Goal: Information Seeking & Learning: Understand process/instructions

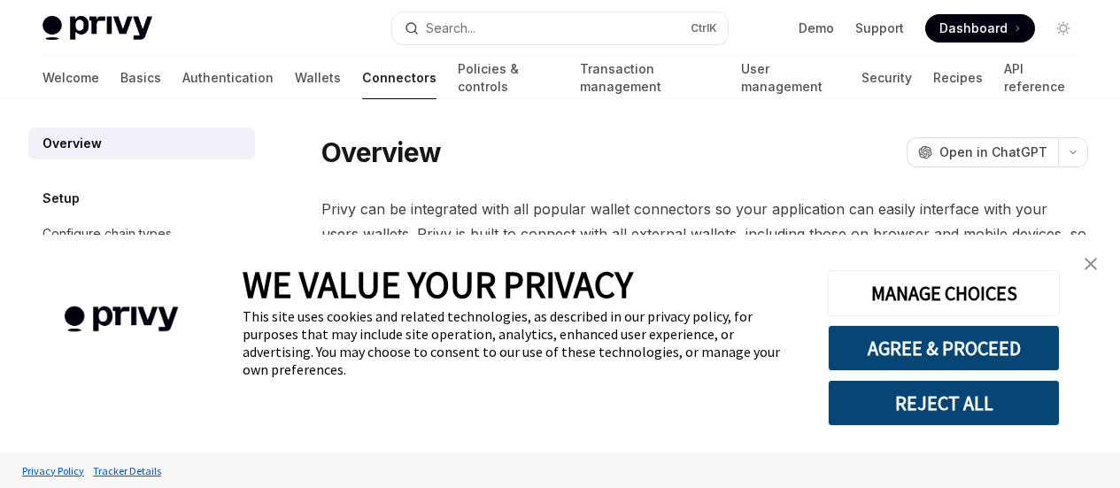
type textarea "*"
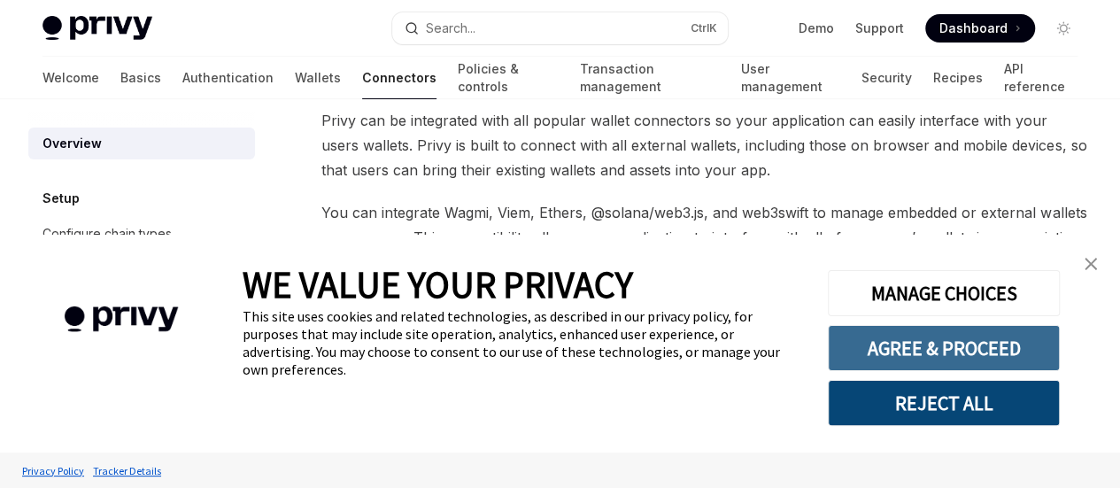
click at [969, 348] on button "AGREE & PROCEED" at bounding box center [944, 348] width 232 height 46
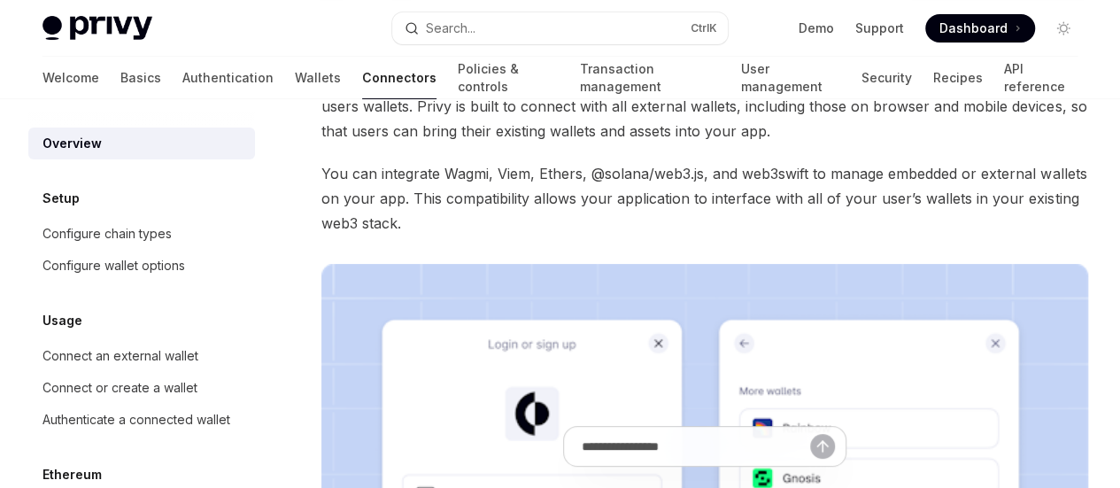
scroll to position [56, 0]
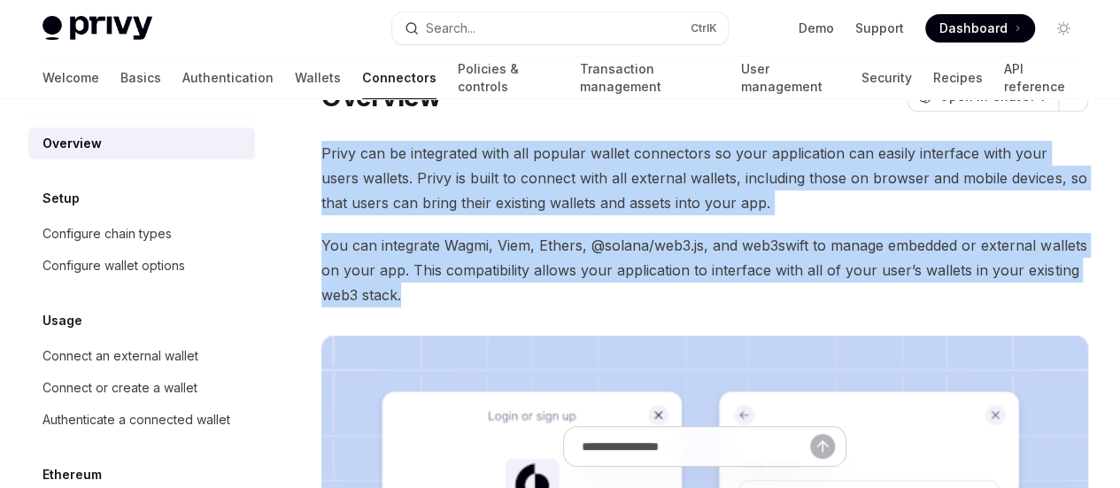
drag, startPoint x: 322, startPoint y: 143, endPoint x: 697, endPoint y: 369, distance: 437.9
copy div "Privy can be integrated with all popular wallet connectors so your application …"
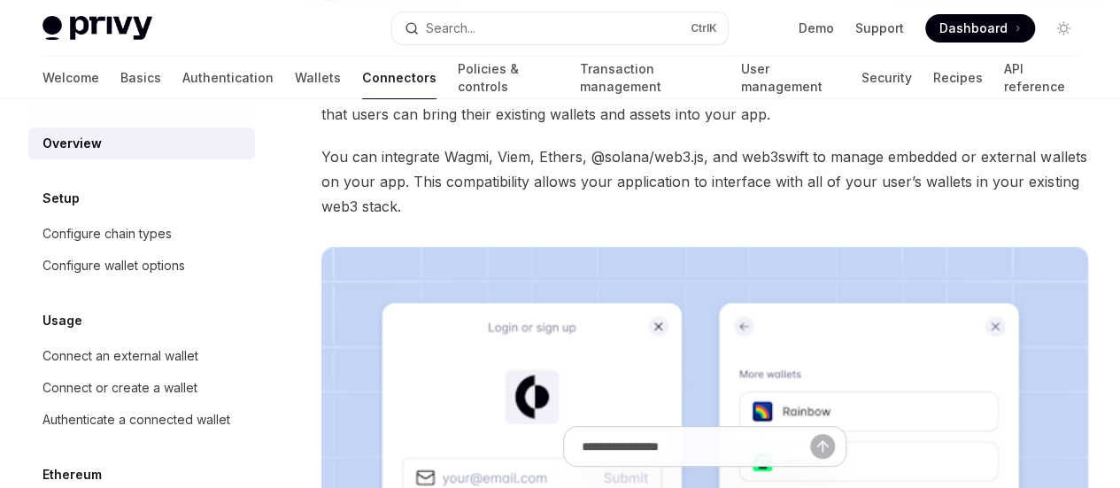
scroll to position [0, 0]
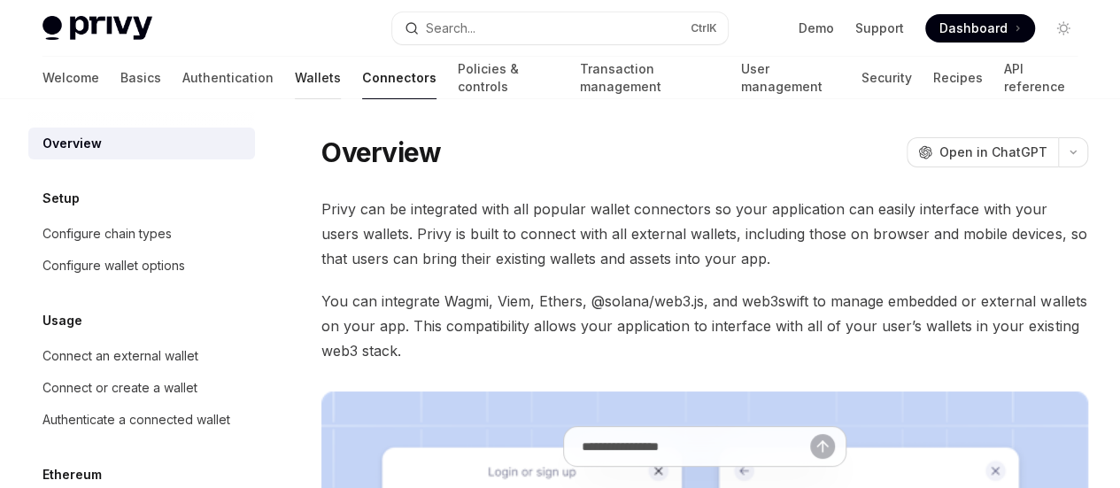
click at [295, 84] on link "Wallets" at bounding box center [318, 78] width 46 height 43
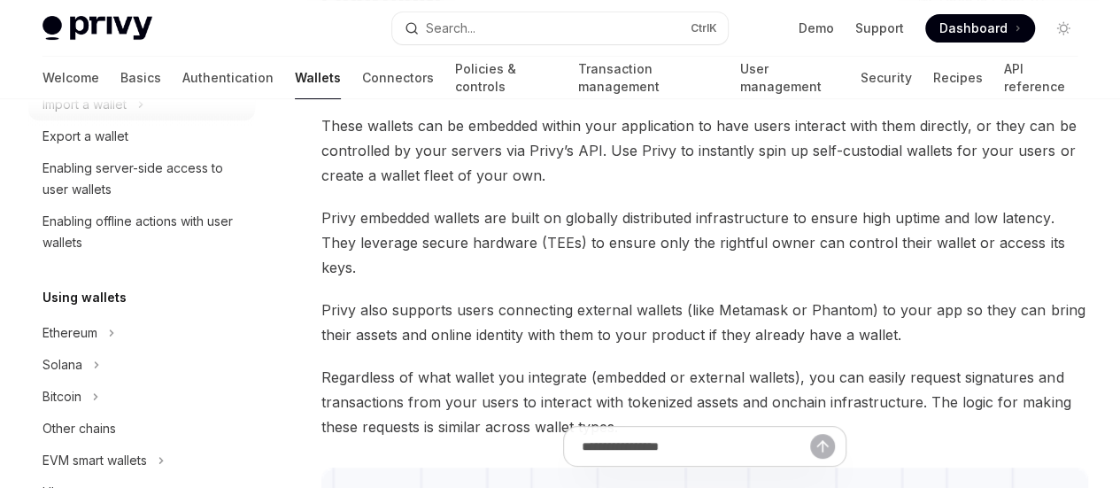
scroll to position [354, 0]
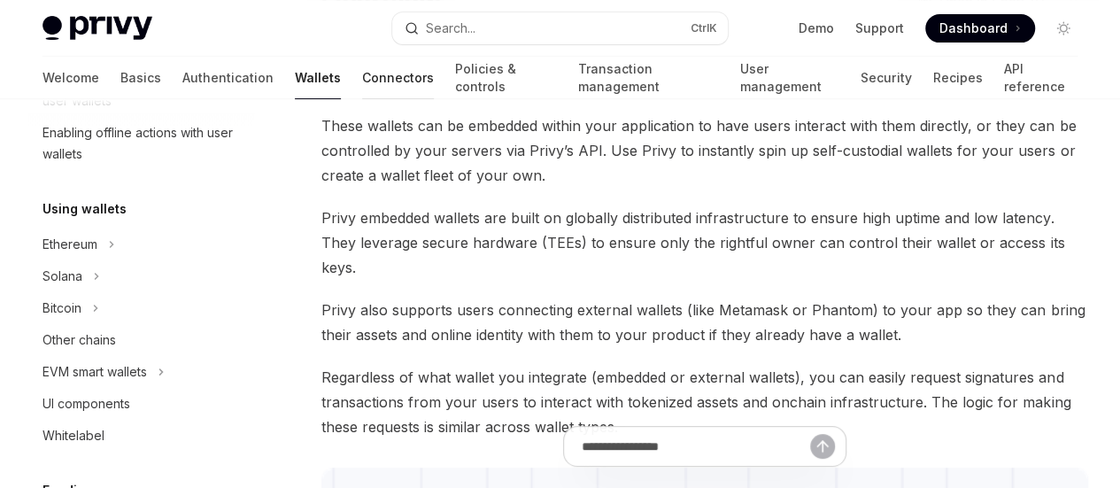
click at [362, 73] on link "Connectors" at bounding box center [398, 78] width 72 height 43
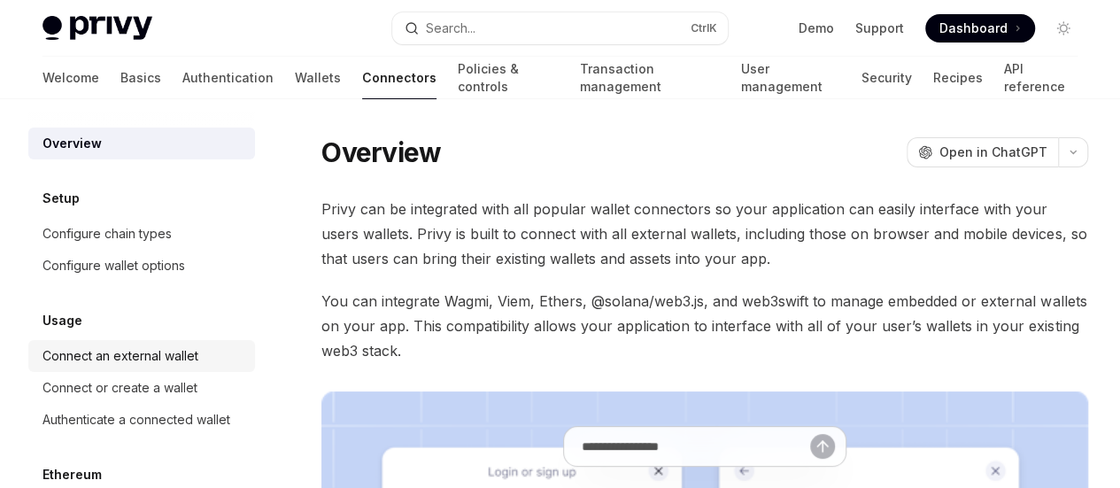
scroll to position [266, 0]
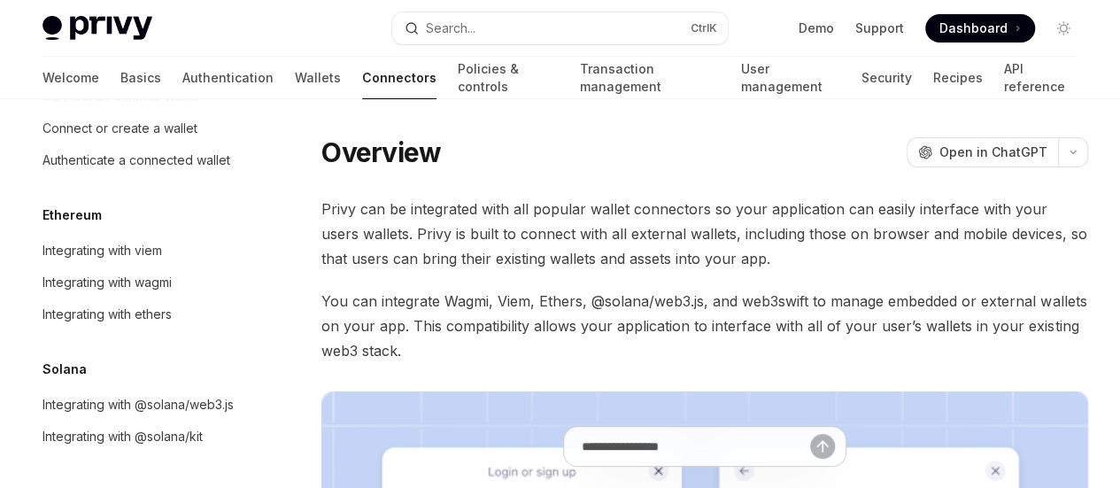
click at [98, 31] on img at bounding box center [98, 28] width 110 height 25
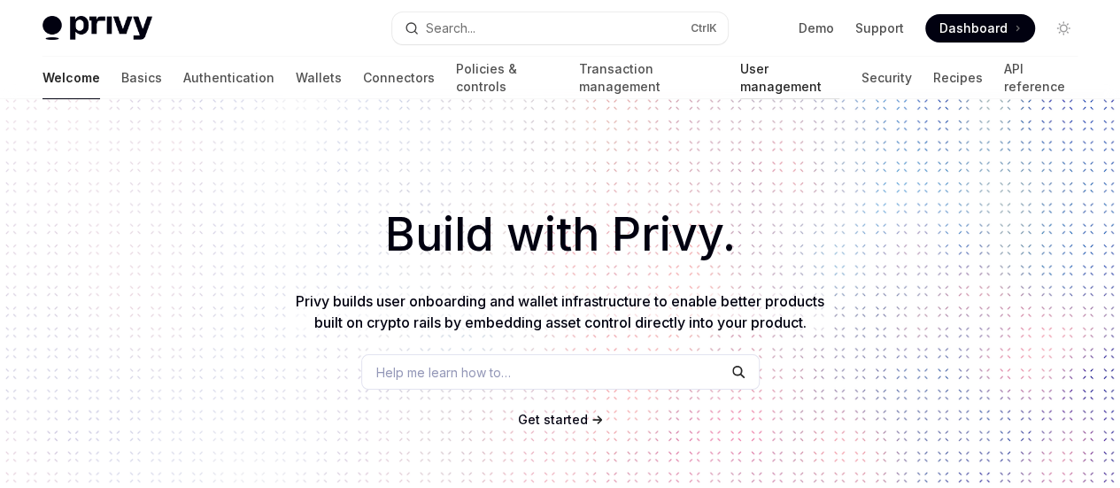
click at [740, 84] on link "User management" at bounding box center [790, 78] width 100 height 43
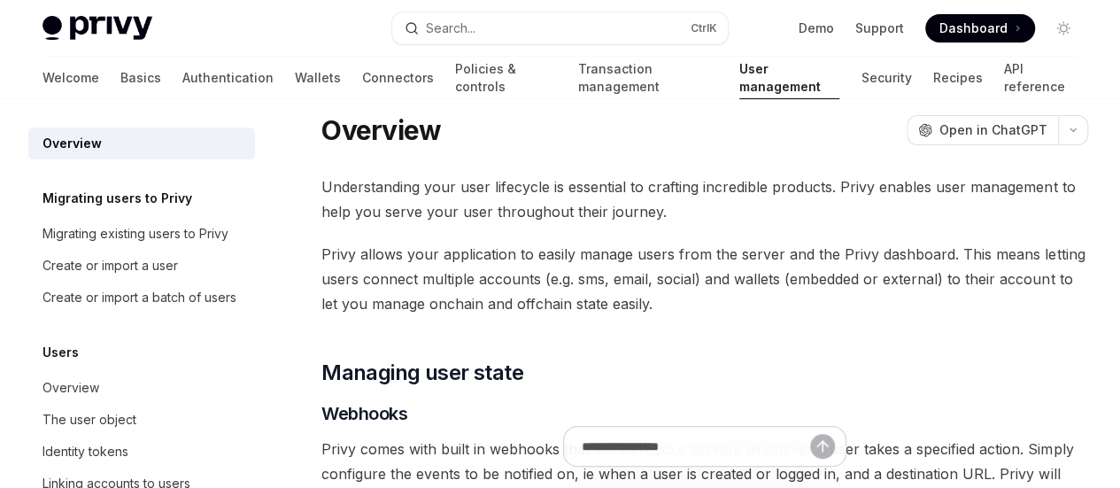
scroll to position [89, 0]
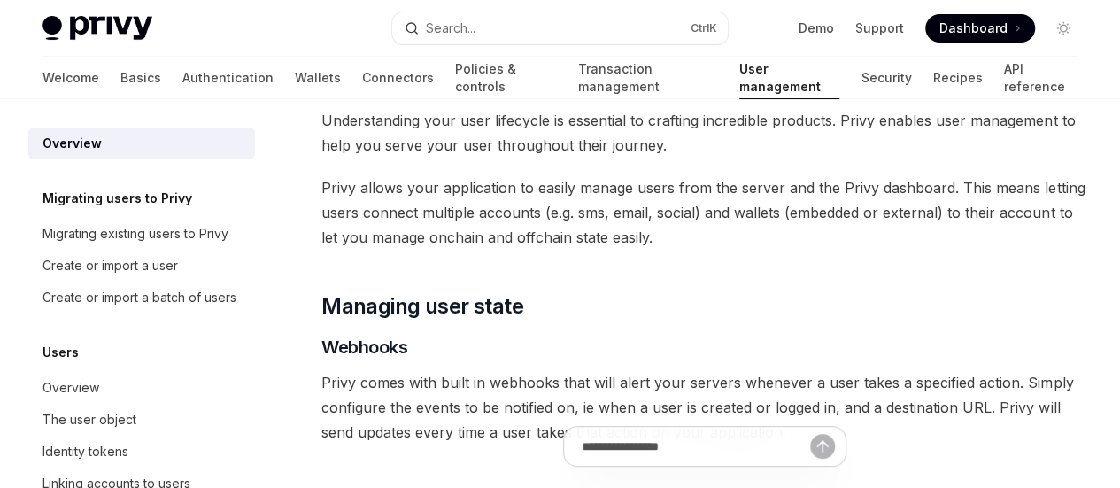
click at [78, 29] on img at bounding box center [98, 28] width 110 height 25
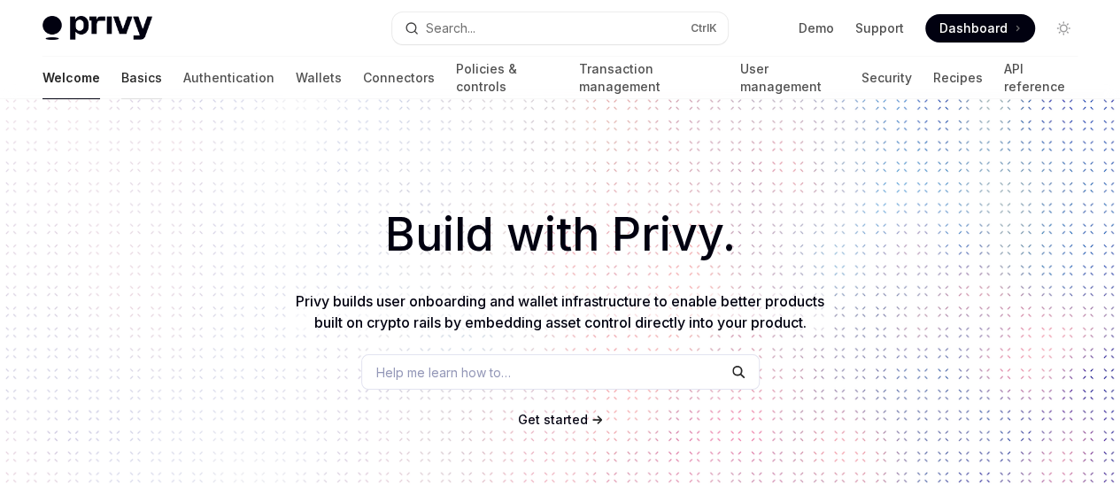
click at [121, 70] on link "Basics" at bounding box center [141, 78] width 41 height 43
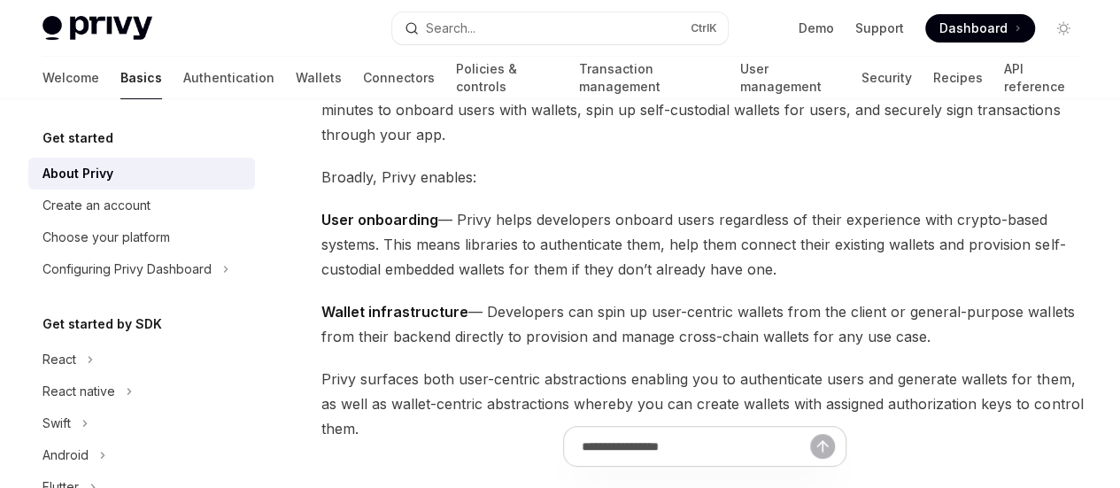
scroll to position [177, 0]
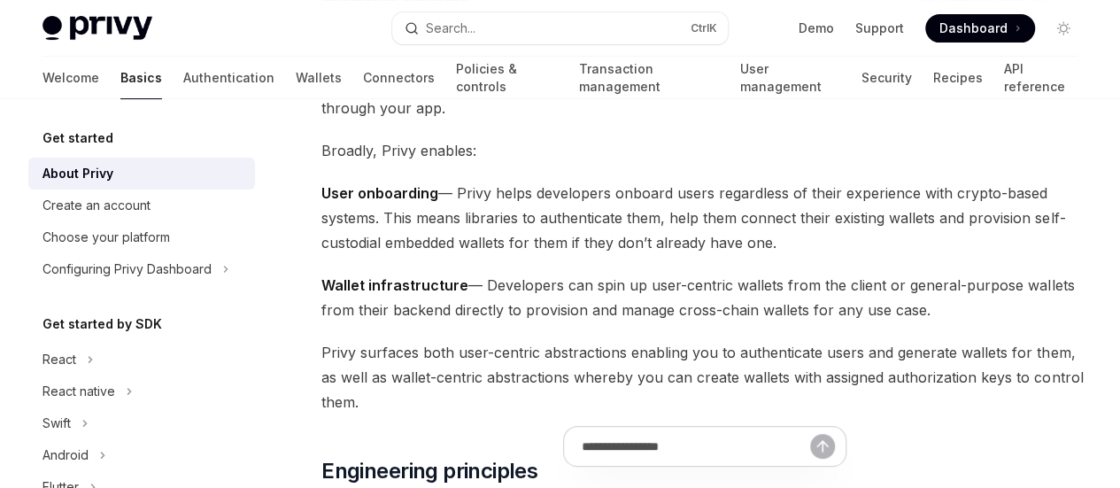
click at [494, 255] on span "User onboarding — Privy helps developers onboard users regardless of their expe…" at bounding box center [704, 218] width 767 height 74
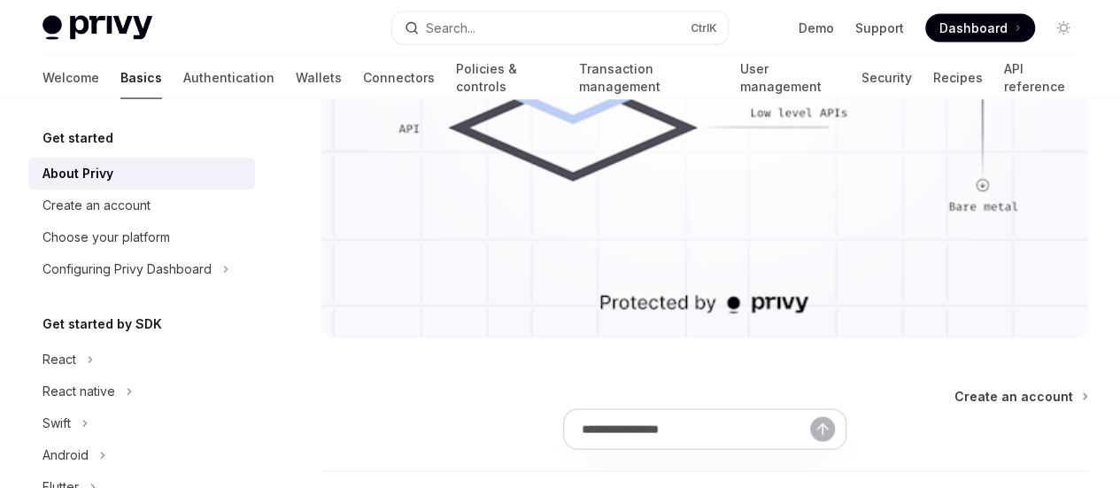
scroll to position [1860, 0]
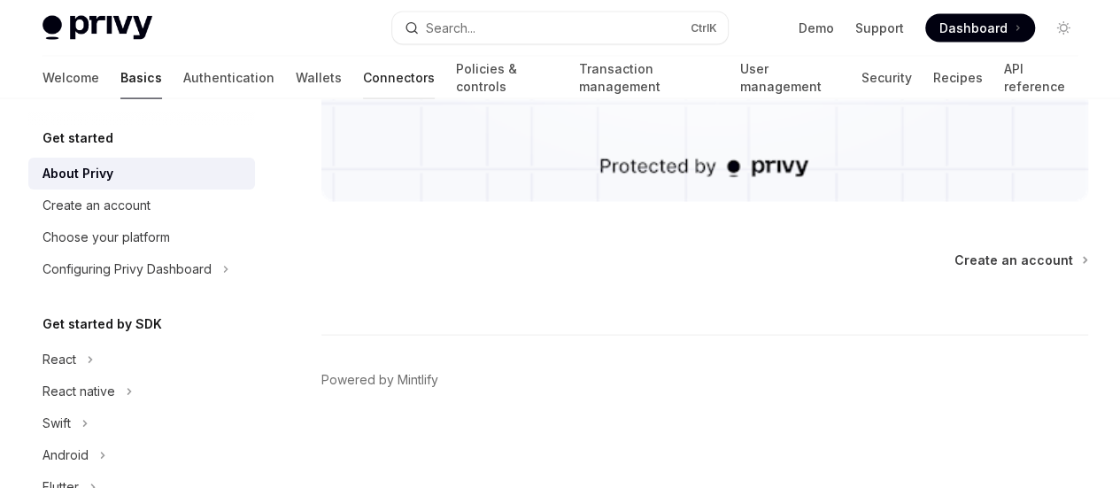
click at [363, 66] on link "Connectors" at bounding box center [399, 78] width 72 height 43
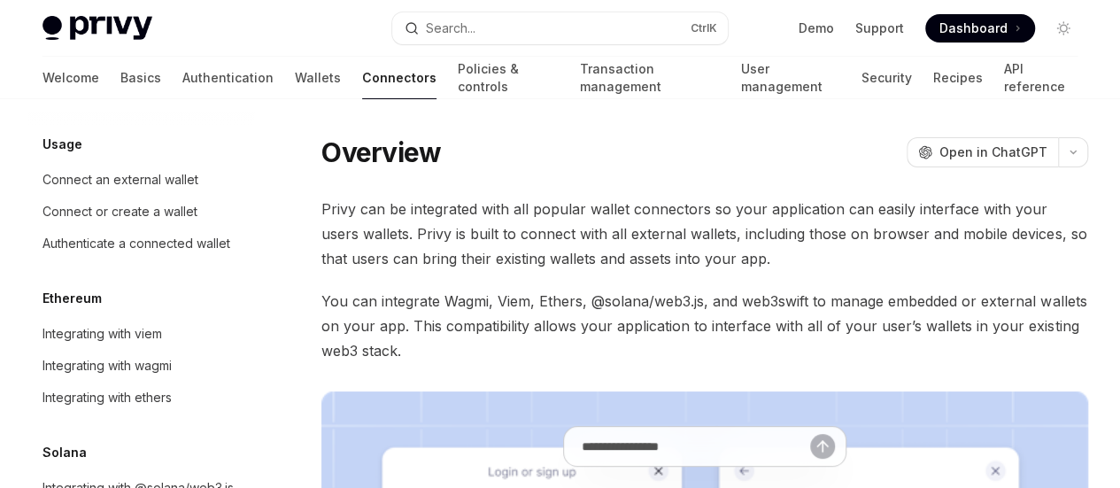
scroll to position [177, 0]
click at [182, 206] on div "Connect or create a wallet" at bounding box center [120, 210] width 155 height 21
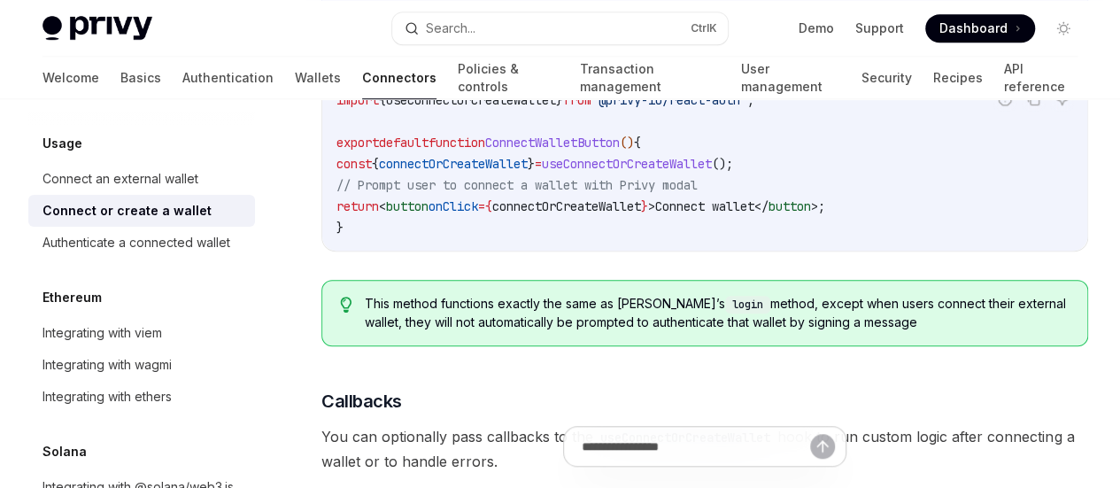
scroll to position [620, 0]
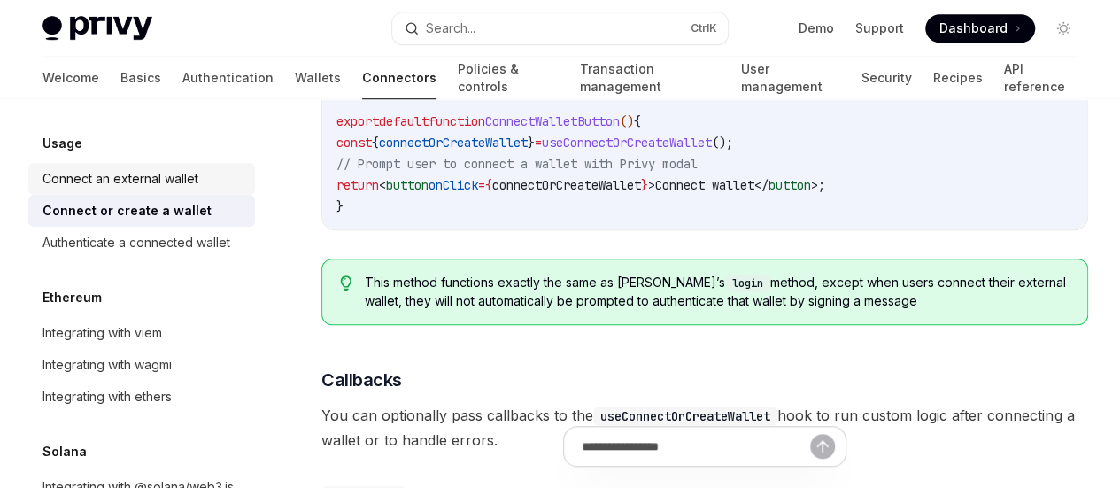
click at [131, 185] on div "Connect an external wallet" at bounding box center [121, 178] width 156 height 21
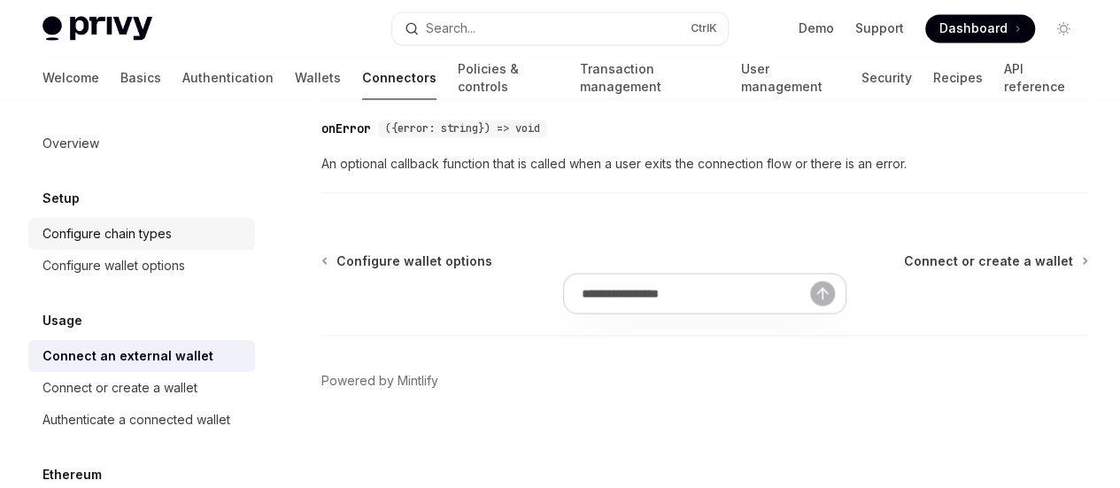
scroll to position [1506, 0]
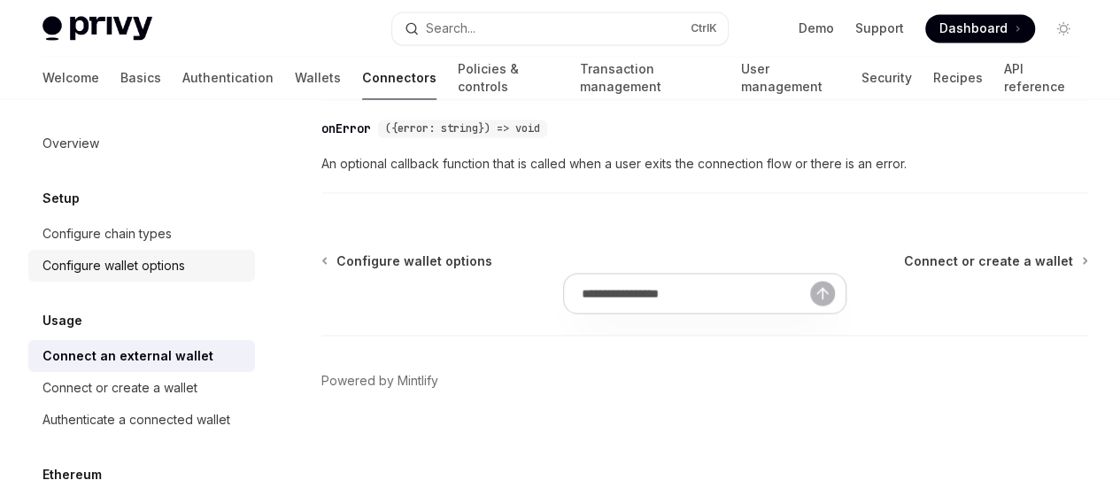
click at [129, 265] on div "Configure wallet options" at bounding box center [114, 265] width 143 height 21
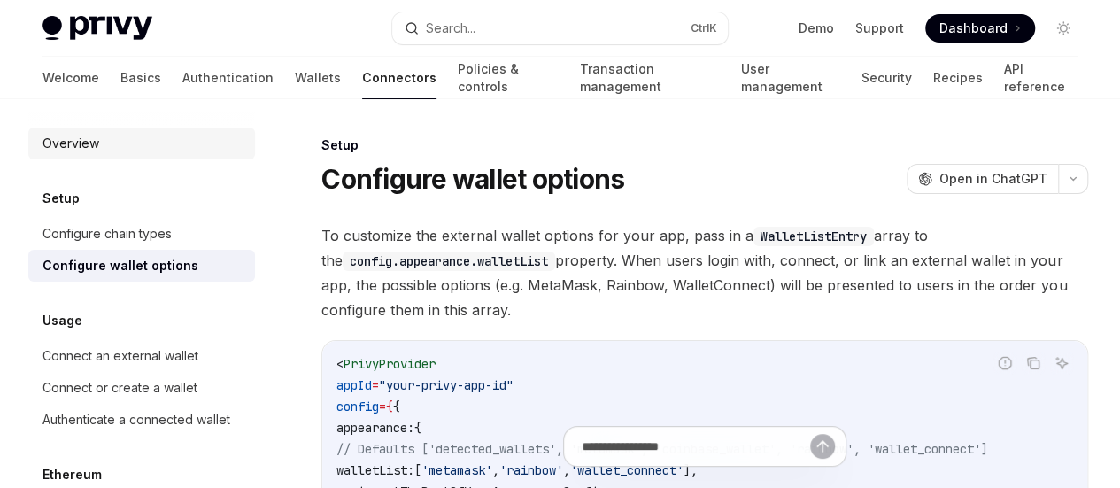
click at [80, 143] on div "Overview" at bounding box center [71, 143] width 57 height 21
type textarea "*"
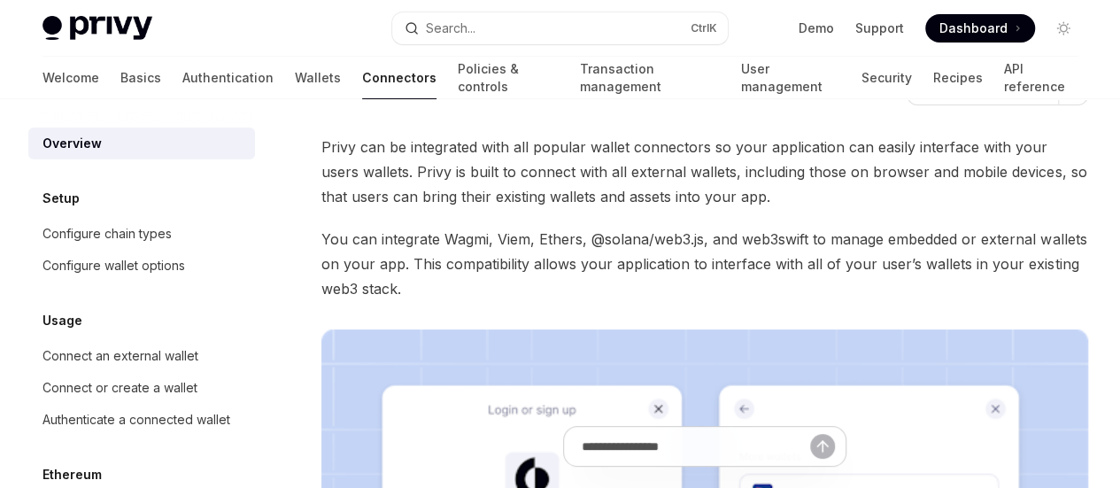
scroll to position [89, 0]
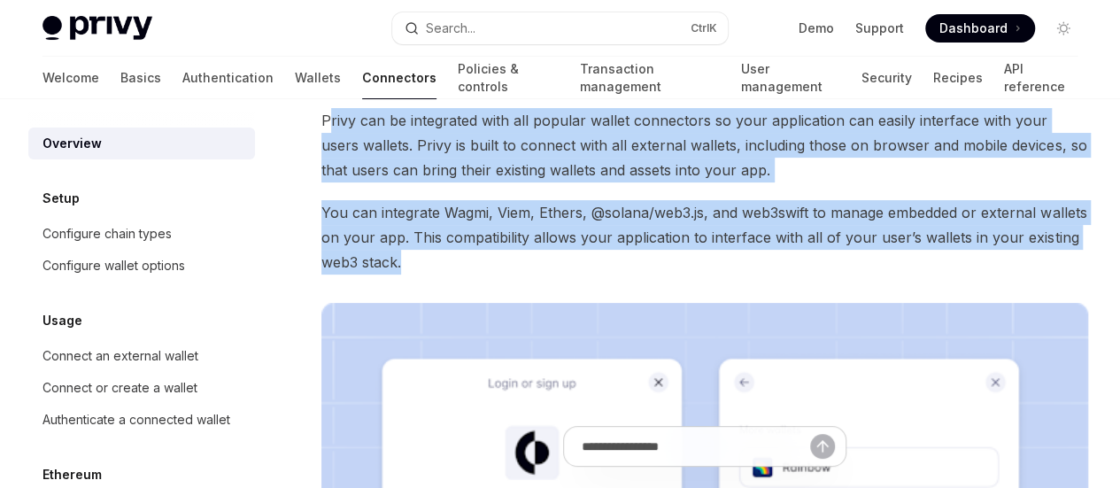
drag, startPoint x: 328, startPoint y: 125, endPoint x: 645, endPoint y: 327, distance: 375.9
click at [645, 327] on div "Privy can be integrated with all popular wallet connectors so your application …" at bounding box center [704, 479] width 767 height 743
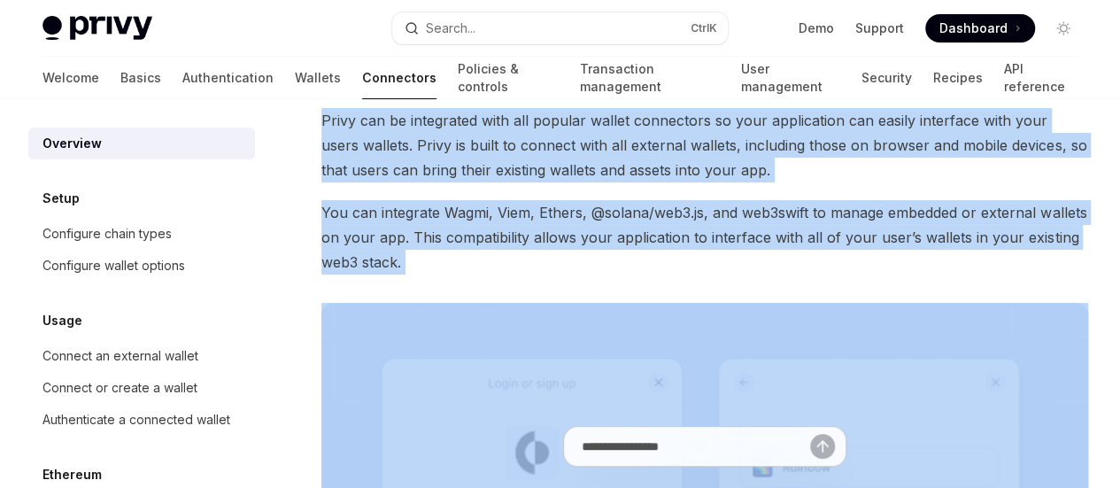
drag, startPoint x: 312, startPoint y: 111, endPoint x: 677, endPoint y: 353, distance: 438.2
copy div "Privy can be integrated with all popular wallet connectors so your application …"
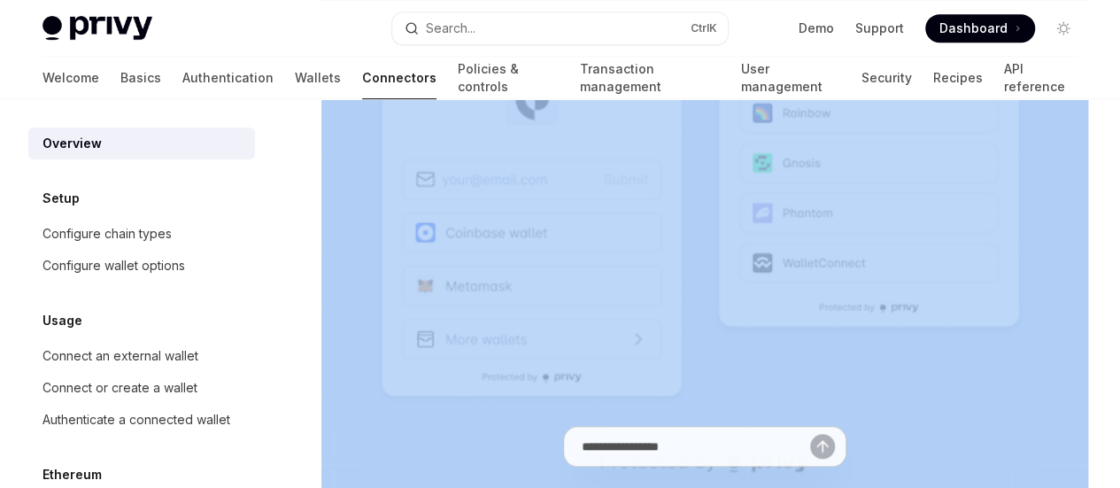
scroll to position [587, 0]
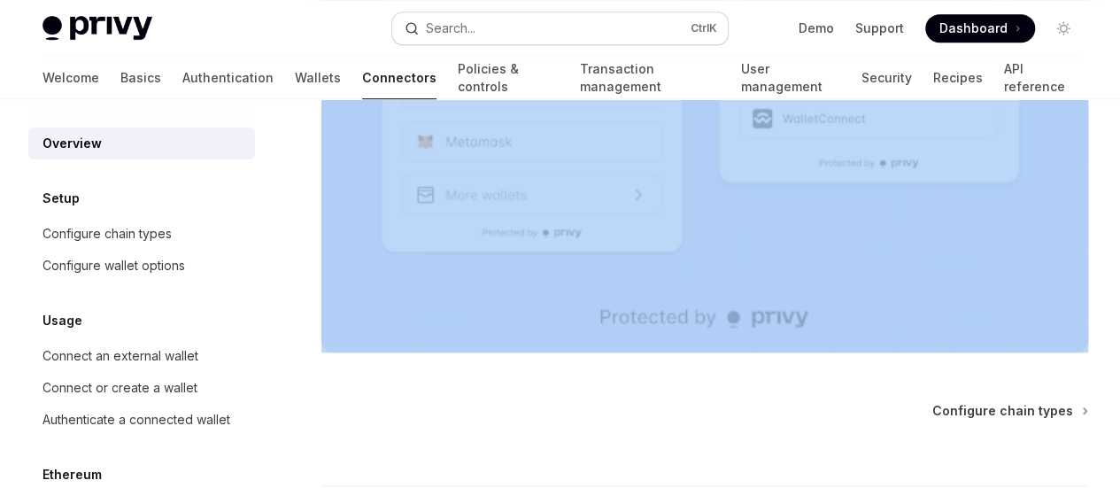
click at [490, 35] on button "Search... Ctrl K" at bounding box center [560, 28] width 336 height 32
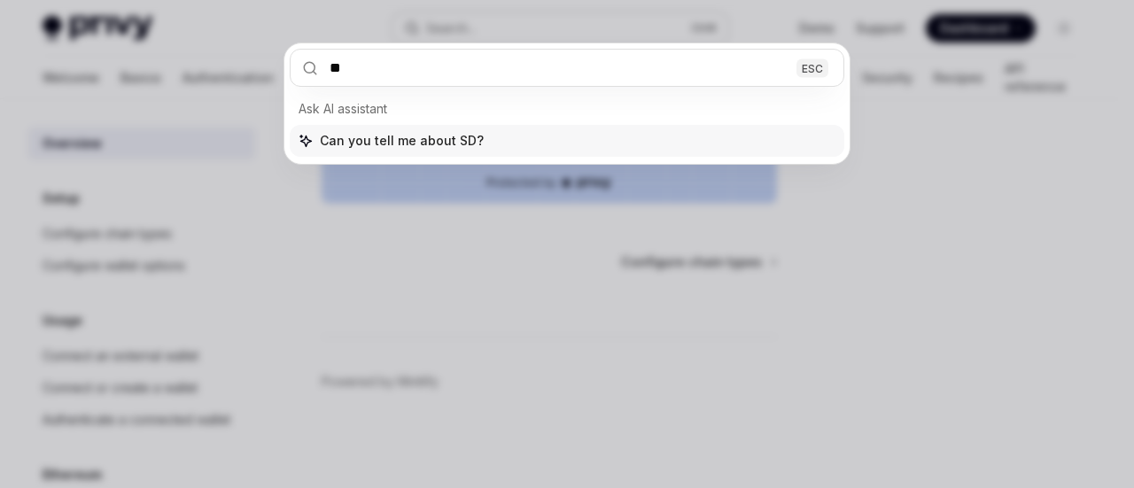
type input "***"
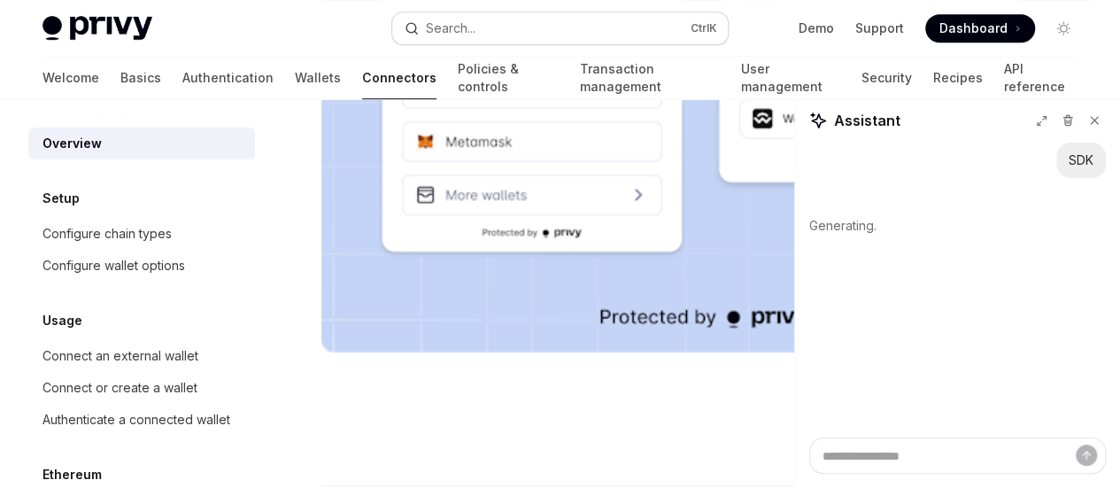
click at [471, 29] on div "Search..." at bounding box center [451, 28] width 50 height 21
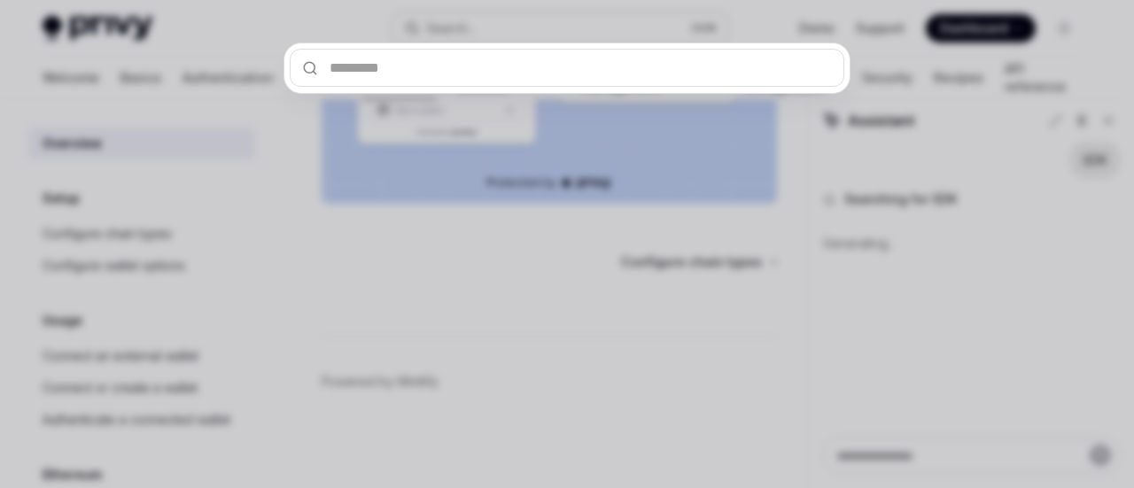
type textarea "*"
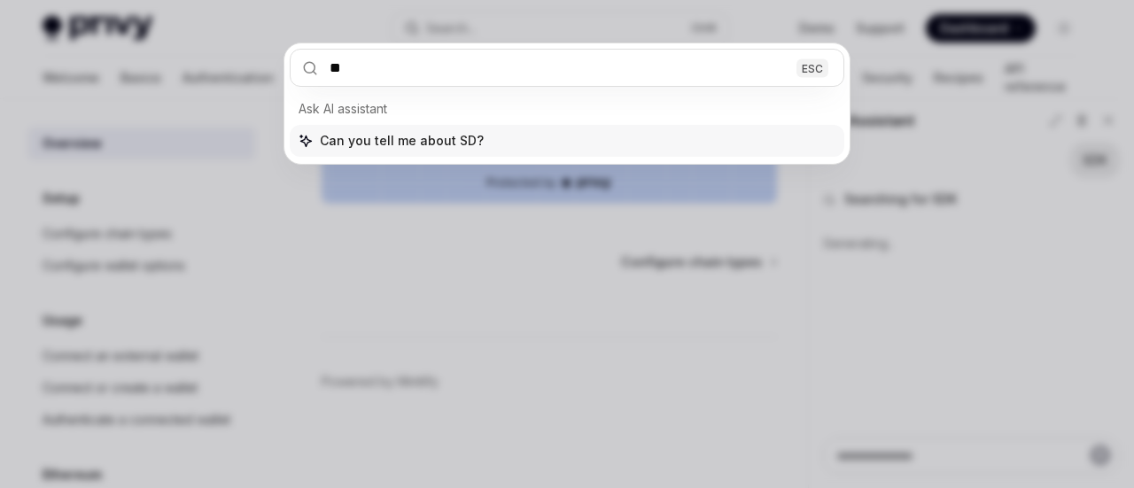
type input "***"
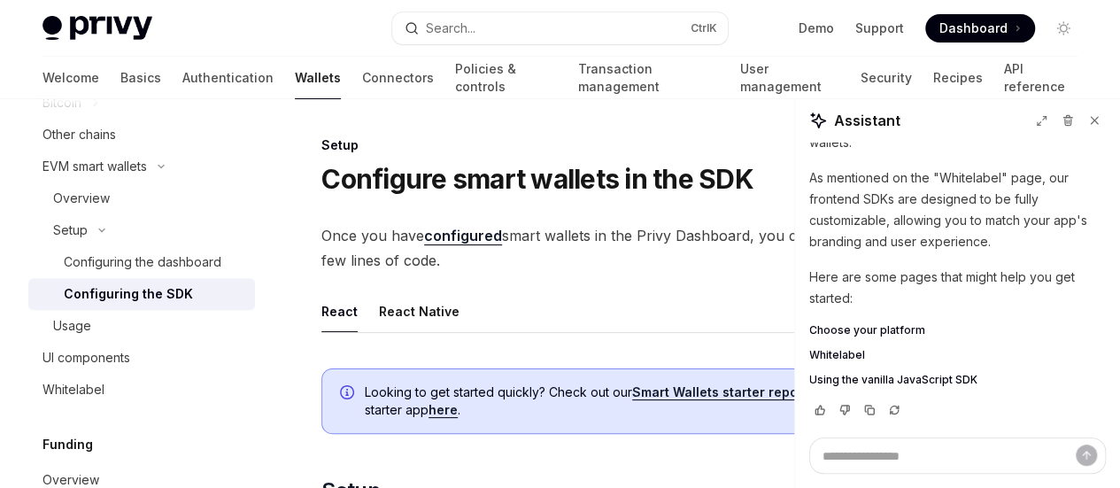
click at [666, 273] on span "Once you have configured smart wallets in the Privy Dashboard, you can use them…" at bounding box center [704, 248] width 767 height 50
type textarea "*"
